Goal: Book appointment/travel/reservation

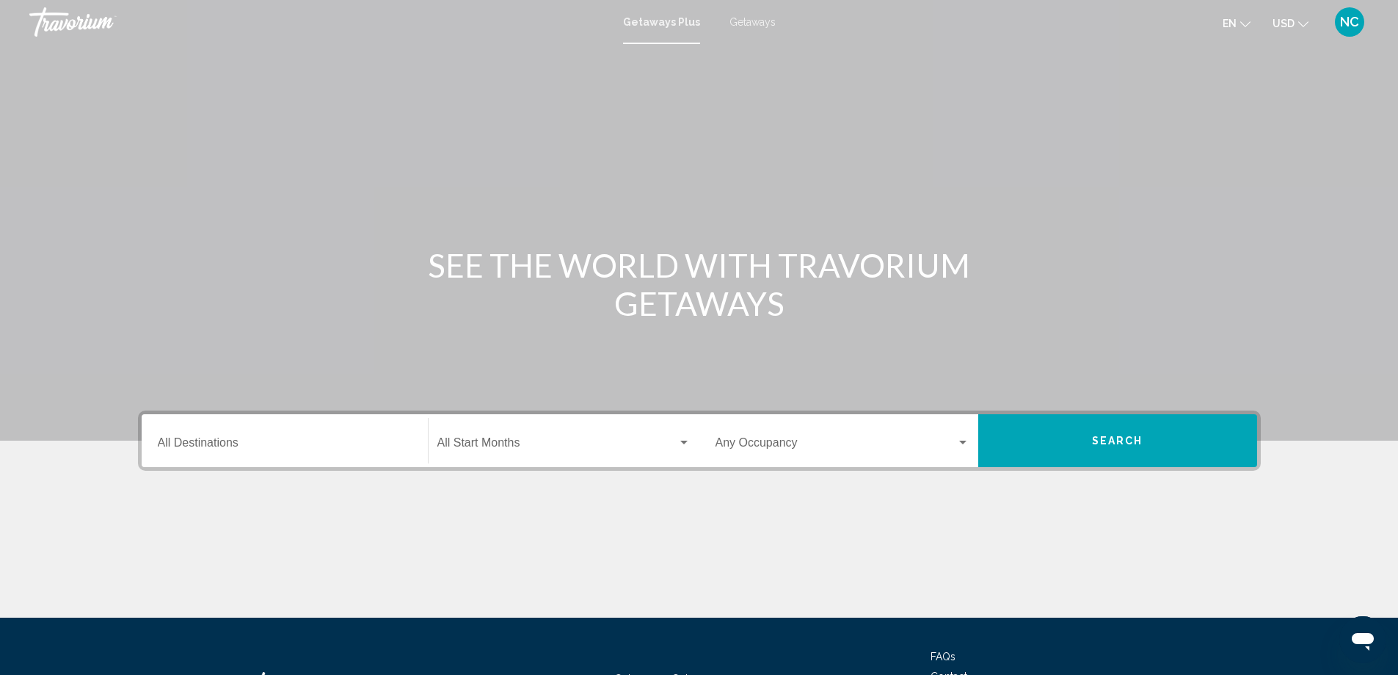
click at [752, 22] on span "Getaways" at bounding box center [753, 22] width 46 height 12
click at [196, 437] on div "Destination All Destinations" at bounding box center [285, 441] width 254 height 46
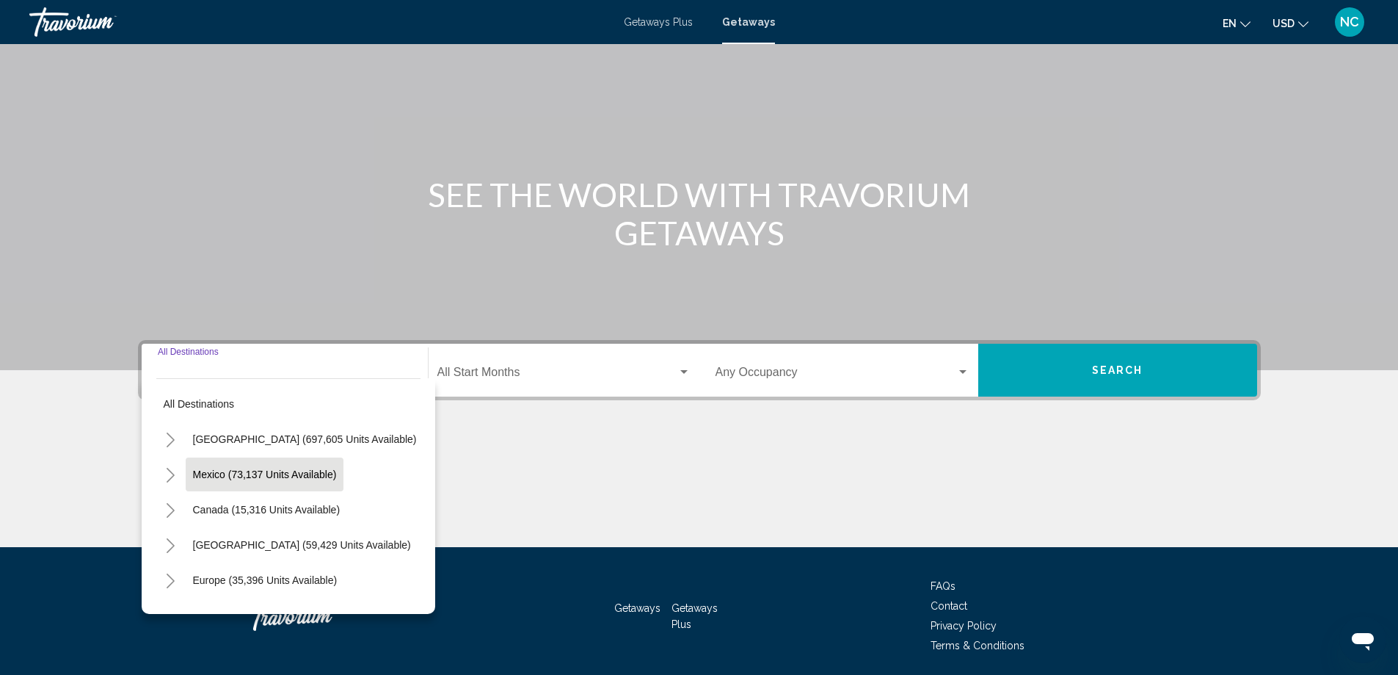
scroll to position [123, 0]
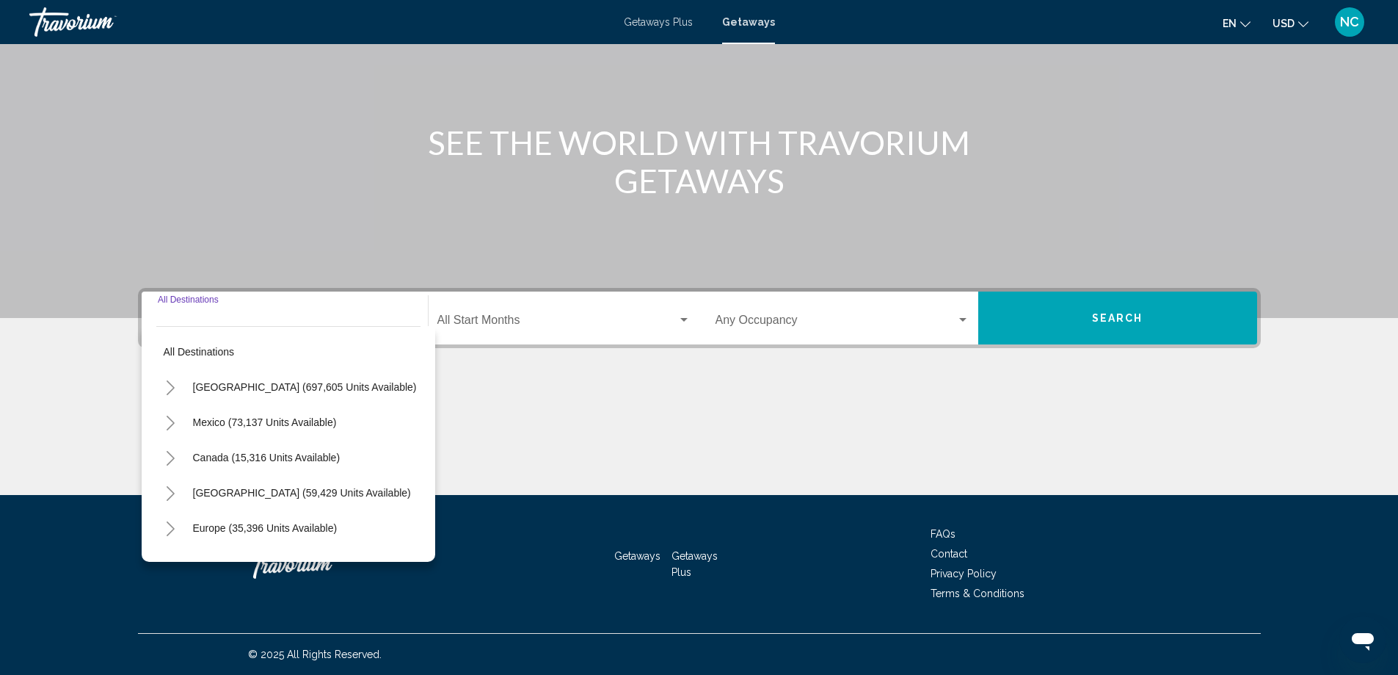
click at [171, 387] on icon "Toggle United States (697,605 units available)" at bounding box center [170, 387] width 11 height 15
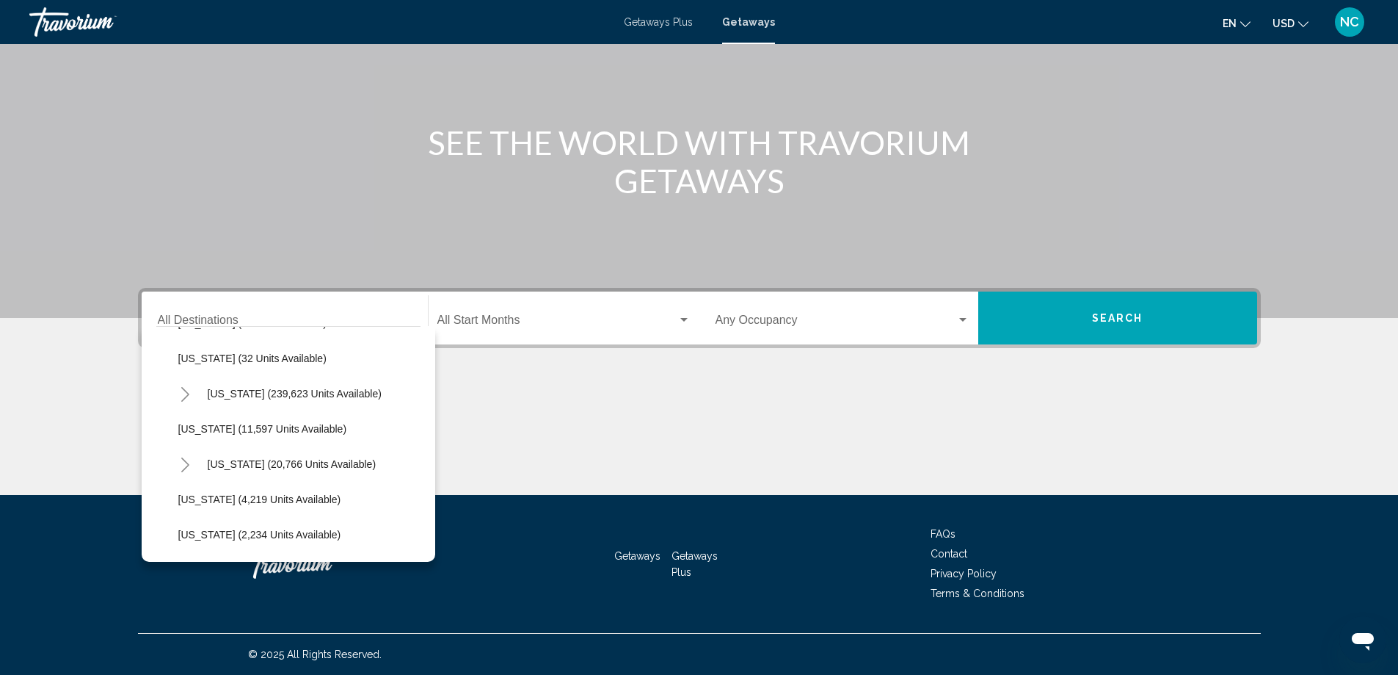
scroll to position [294, 0]
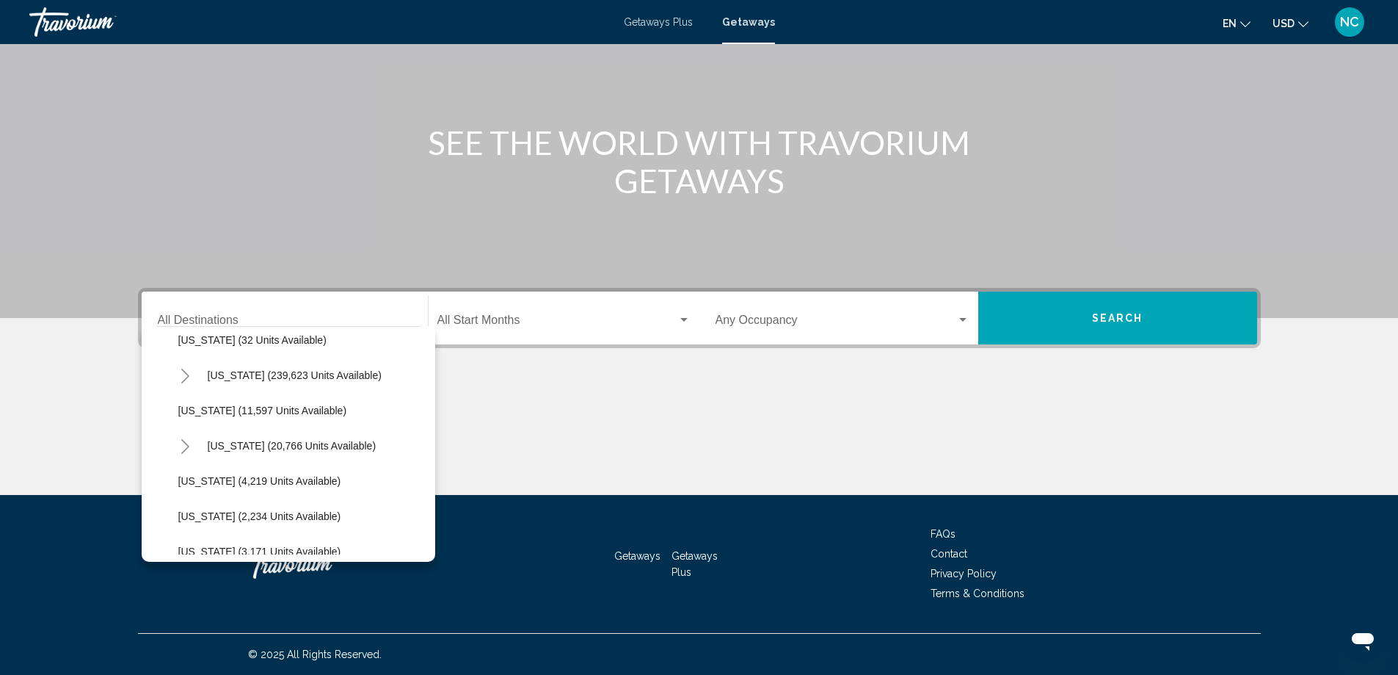
click at [189, 374] on icon "Toggle Florida (239,623 units available)" at bounding box center [185, 375] width 11 height 15
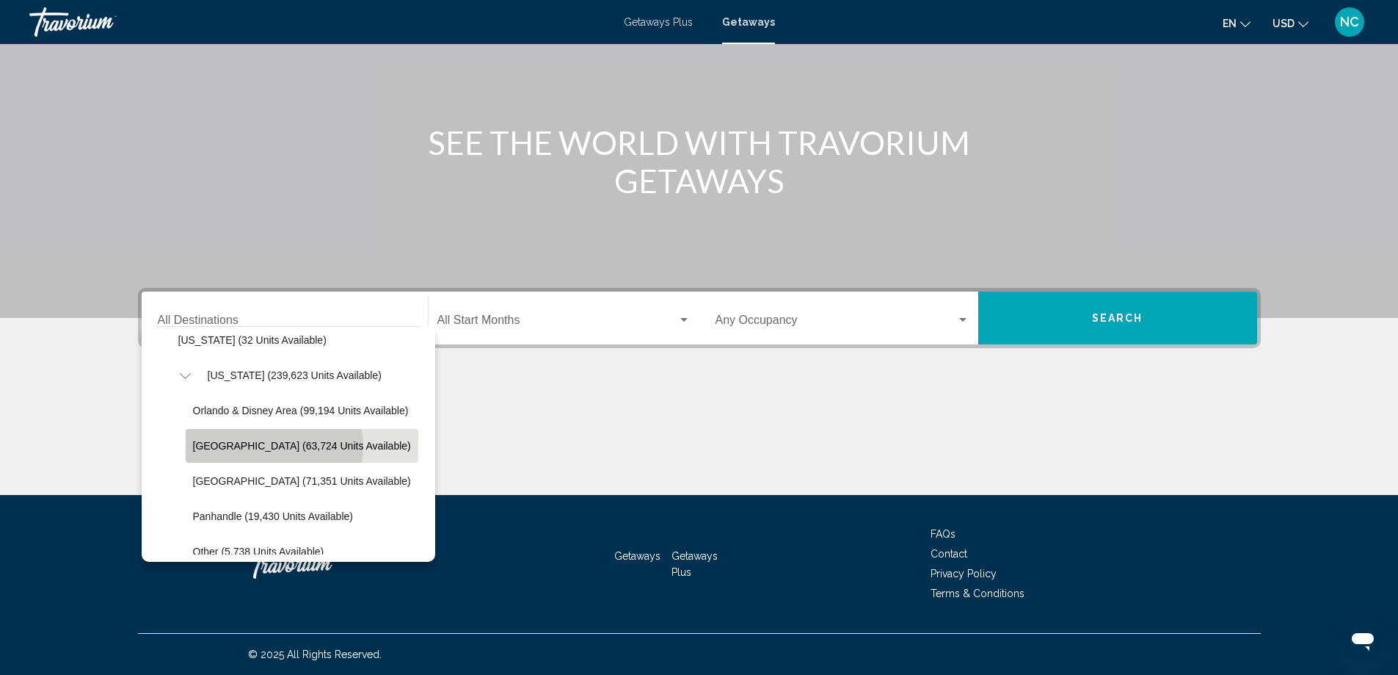
click at [267, 446] on span "[GEOGRAPHIC_DATA] (63,724 units available)" at bounding box center [302, 446] width 218 height 12
type input "**********"
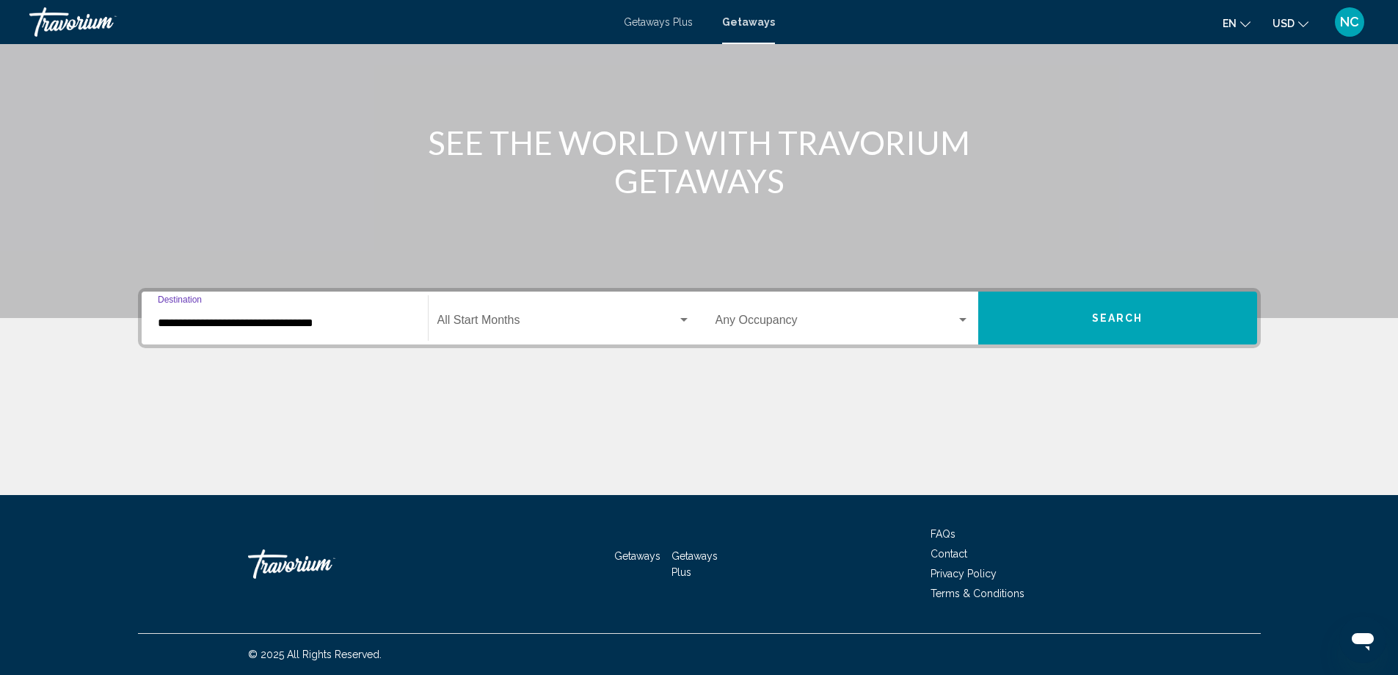
click at [1106, 322] on span "Search" at bounding box center [1117, 319] width 51 height 12
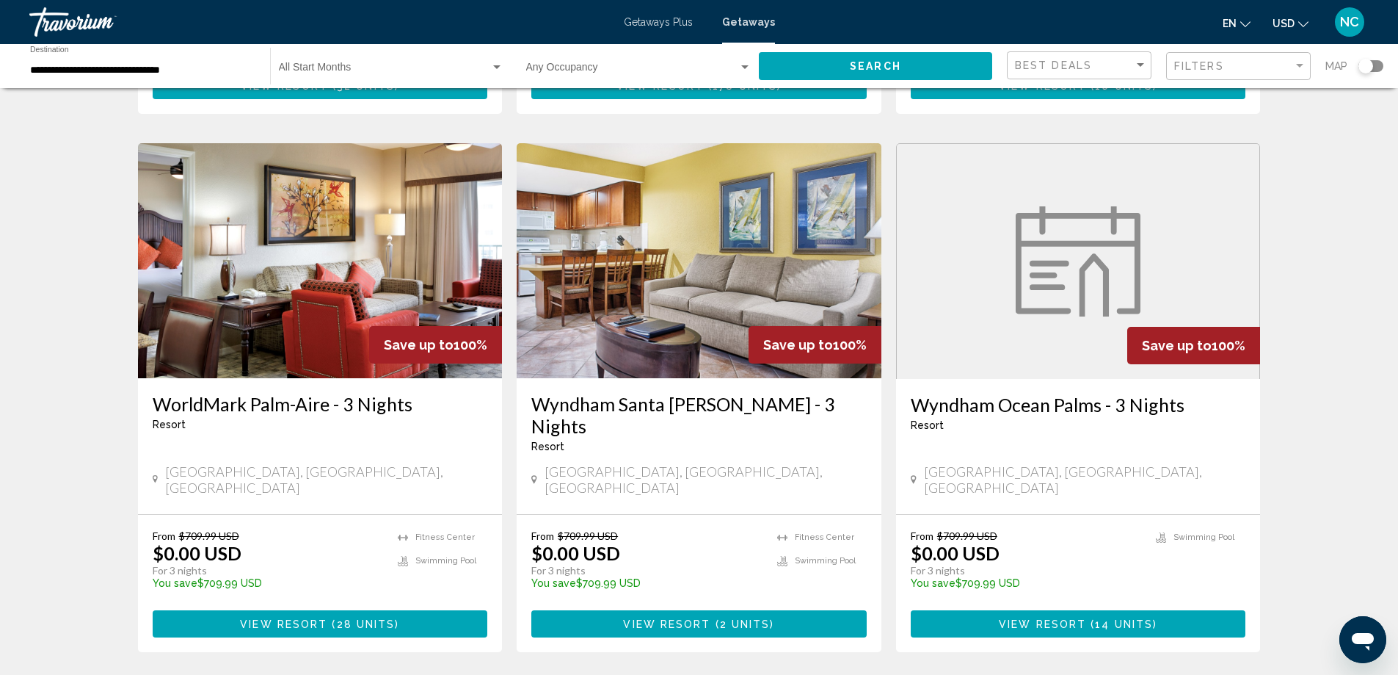
scroll to position [1688, 0]
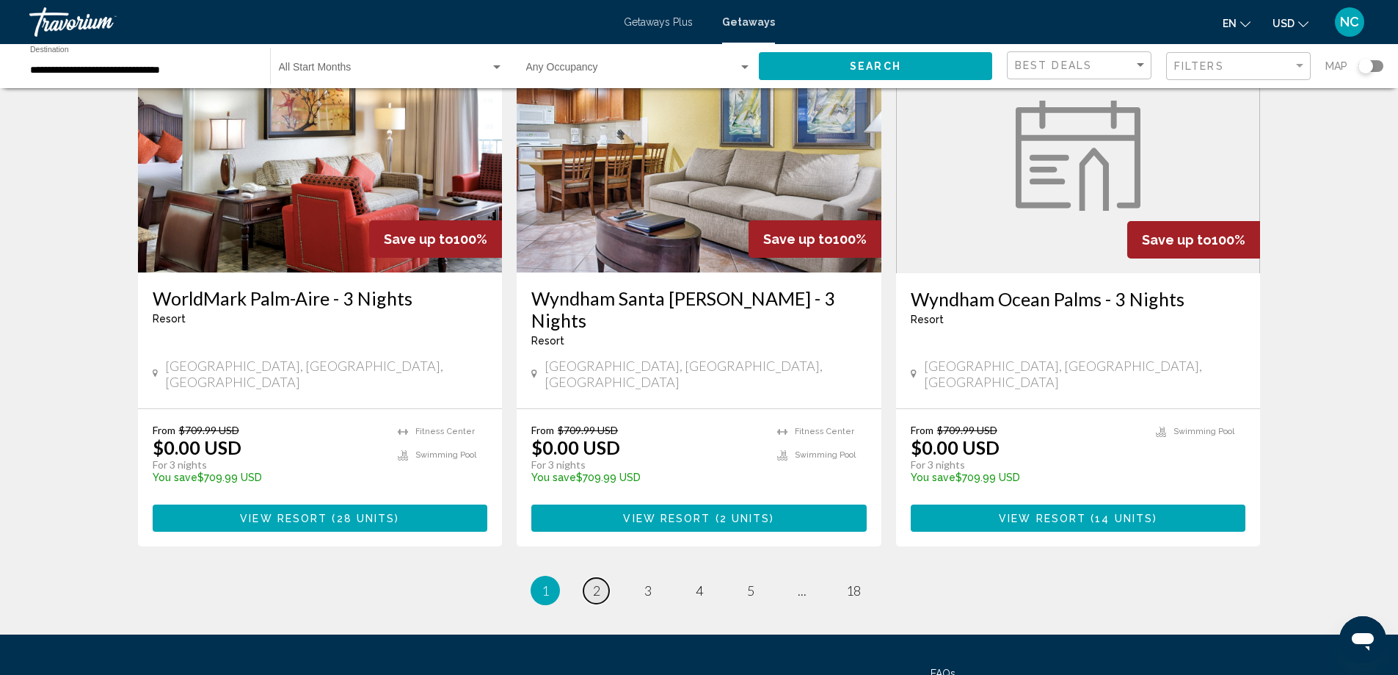
click at [598, 582] on span "2" at bounding box center [596, 590] width 7 height 16
